Goal: Information Seeking & Learning: Learn about a topic

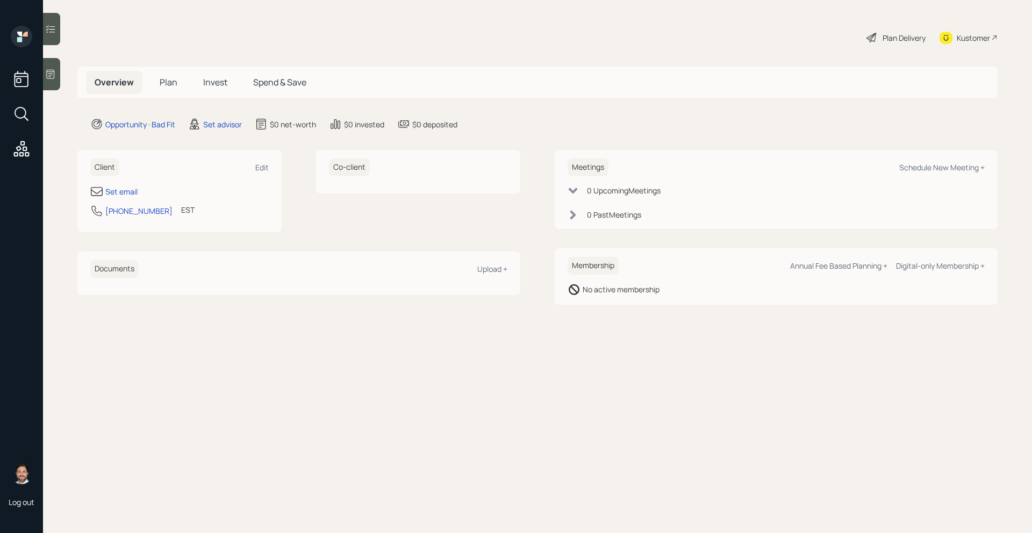
click at [55, 85] on div at bounding box center [51, 74] width 17 height 32
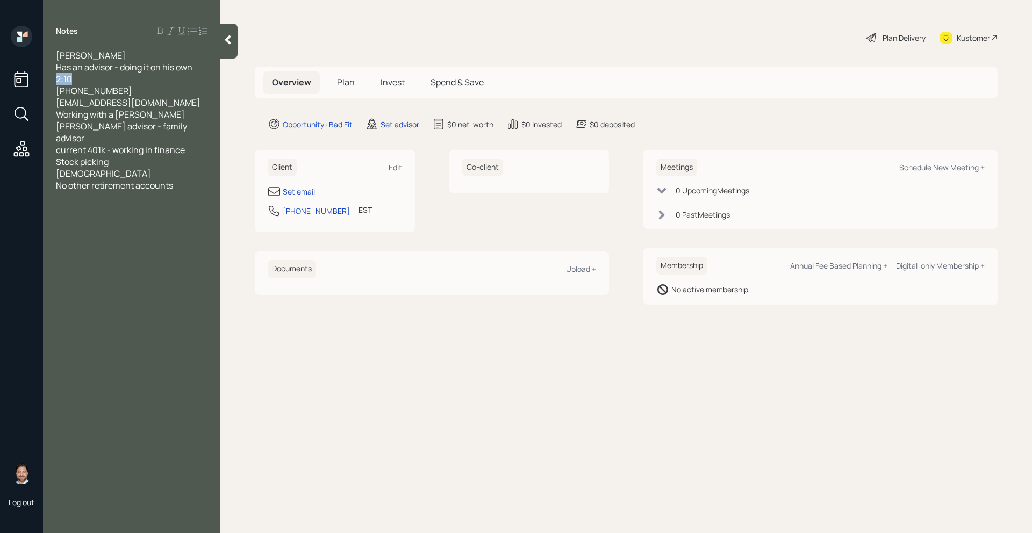
drag, startPoint x: 96, startPoint y: 81, endPoint x: 49, endPoint y: 81, distance: 46.8
click at [49, 81] on div "[PERSON_NAME] Has an advisor - doing it on his own 2:10 813 541 4176 [EMAIL_ADD…" at bounding box center [131, 120] width 177 height 142
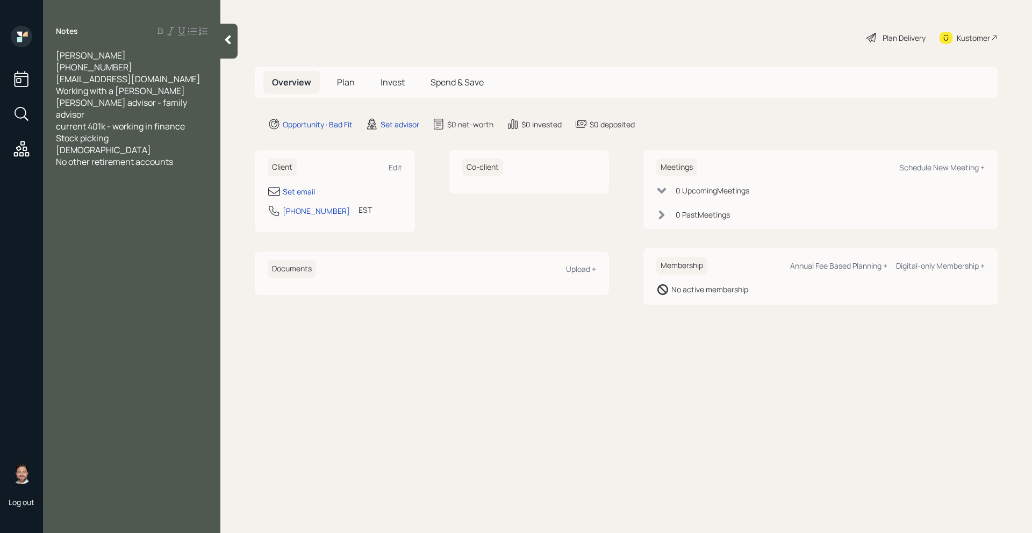
click at [169, 82] on div "[PHONE_NUMBER] [EMAIL_ADDRESS][DOMAIN_NAME] Working with a [PERSON_NAME] [PERSO…" at bounding box center [132, 114] width 152 height 106
click at [95, 103] on div "Originally said he was planning on his own. Working with a [PERSON_NAME] [PERSO…" at bounding box center [132, 138] width 152 height 106
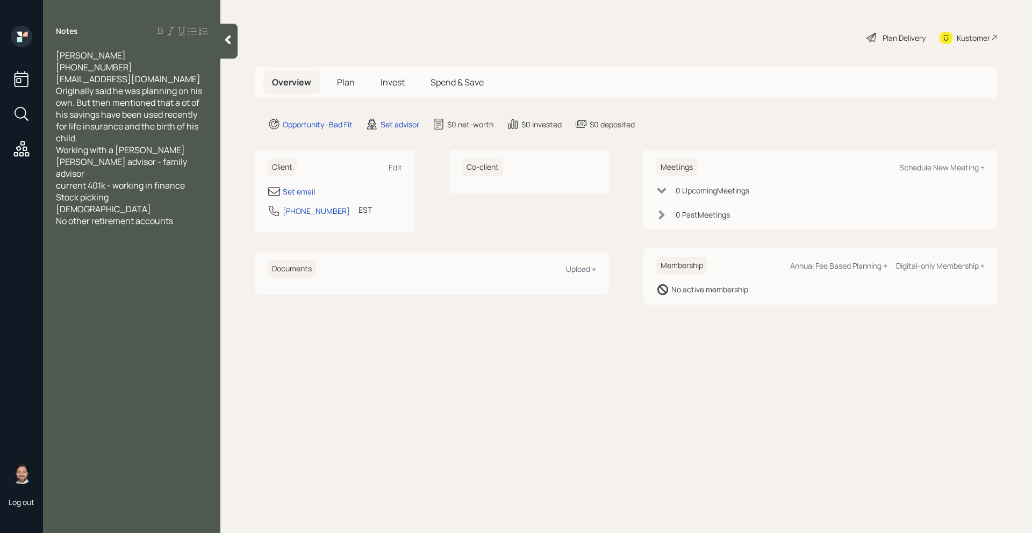
click at [88, 165] on span "Originally said he was planning on his own. But then mentioned that a ot of his…" at bounding box center [130, 156] width 148 height 142
click at [112, 175] on div "Originally said he was planning on his own. But then mentioned that a ot of his…" at bounding box center [132, 156] width 152 height 142
click at [60, 197] on span "Originally said he was planning on his own. But then mentioned that a ot of his…" at bounding box center [130, 162] width 148 height 154
click at [135, 211] on div "Originally said he was planning on his own. But then mentioned that a ot of his…" at bounding box center [132, 168] width 152 height 166
drag, startPoint x: 114, startPoint y: 225, endPoint x: 12, endPoint y: 217, distance: 102.4
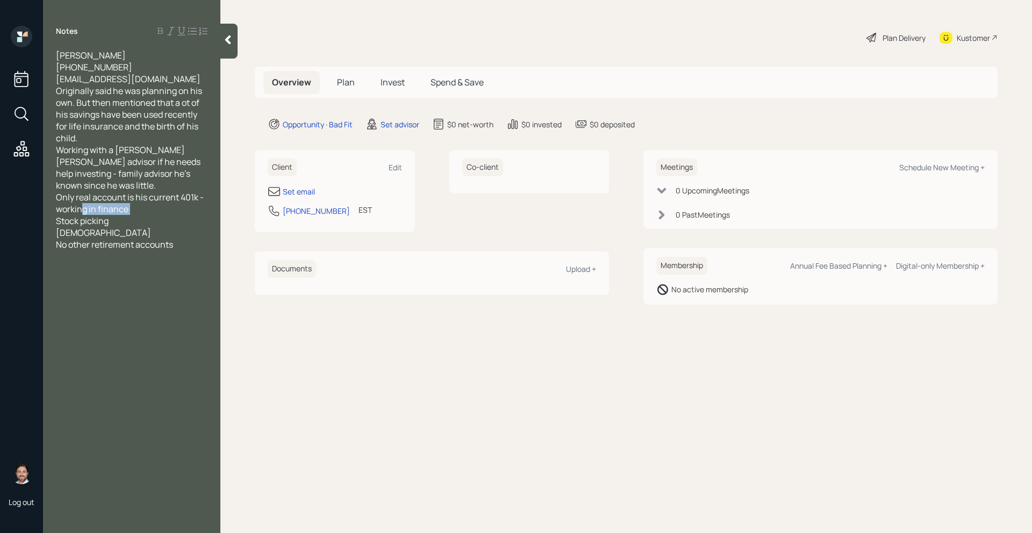
click at [12, 217] on div "Log out Notes [PERSON_NAME] [PHONE_NUMBER] [EMAIL_ADDRESS][DOMAIN_NAME] Origina…" at bounding box center [516, 266] width 1032 height 533
drag, startPoint x: 107, startPoint y: 222, endPoint x: 48, endPoint y: 222, distance: 59.1
click at [48, 222] on div "[PERSON_NAME] [PHONE_NUMBER] [EMAIL_ADDRESS][DOMAIN_NAME] Originally said he wa…" at bounding box center [131, 143] width 177 height 189
copy span "[DEMOGRAPHIC_DATA]"
click at [170, 79] on div "[PHONE_NUMBER] [EMAIL_ADDRESS][DOMAIN_NAME]" at bounding box center [132, 73] width 152 height 24
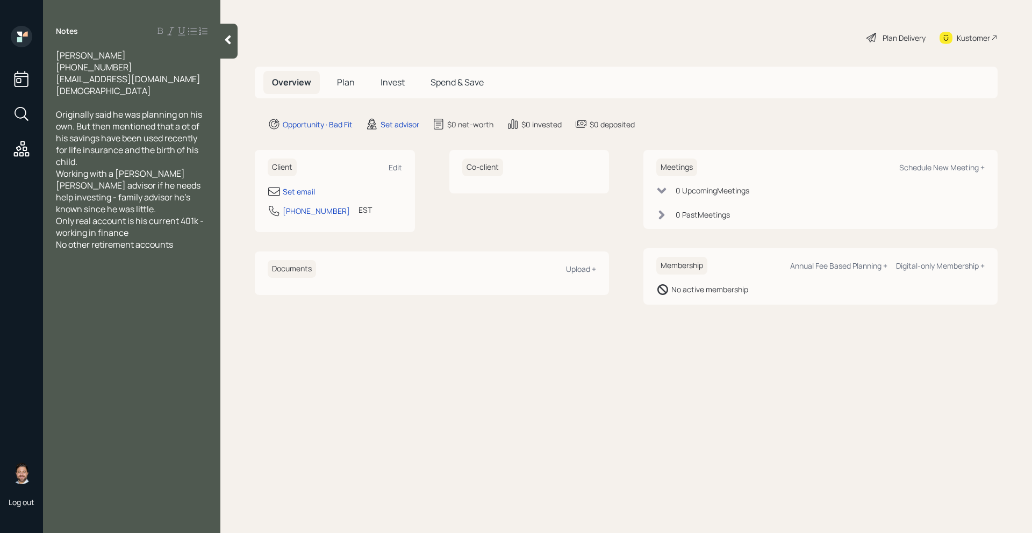
click at [139, 163] on div "Originally said he was planning on his own. But then mentioned that a ot of his…" at bounding box center [132, 180] width 152 height 142
click at [103, 224] on div "Working with a [PERSON_NAME] [PERSON_NAME] advisor if he needs help investing -…" at bounding box center [132, 209] width 152 height 83
click at [134, 250] on div "Only real account is his current 401k - working in finance No other retirement …" at bounding box center [132, 232] width 152 height 35
click at [140, 239] on div "Only real account is his current 401k - working in finance" at bounding box center [132, 227] width 152 height 24
